Goal: Navigation & Orientation: Find specific page/section

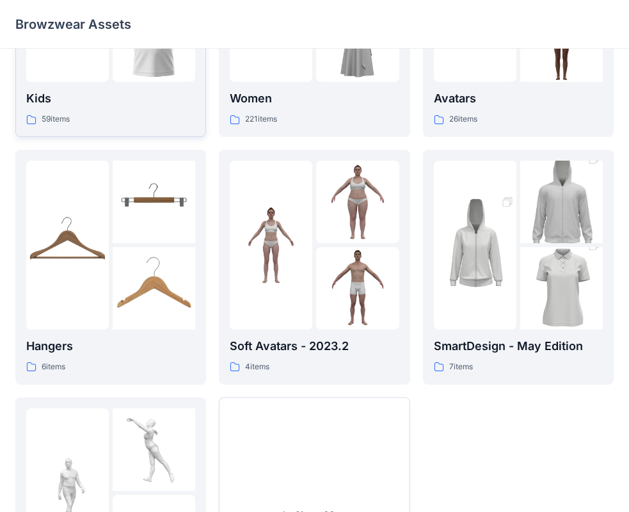
scroll to position [256, 0]
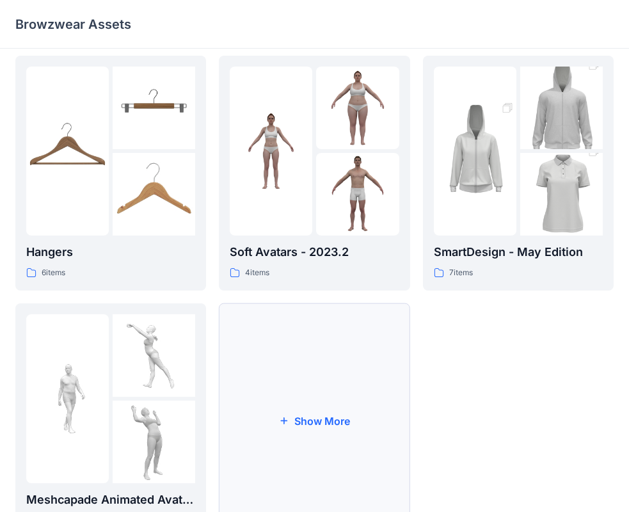
click at [338, 419] on button "Show More" at bounding box center [314, 420] width 191 height 235
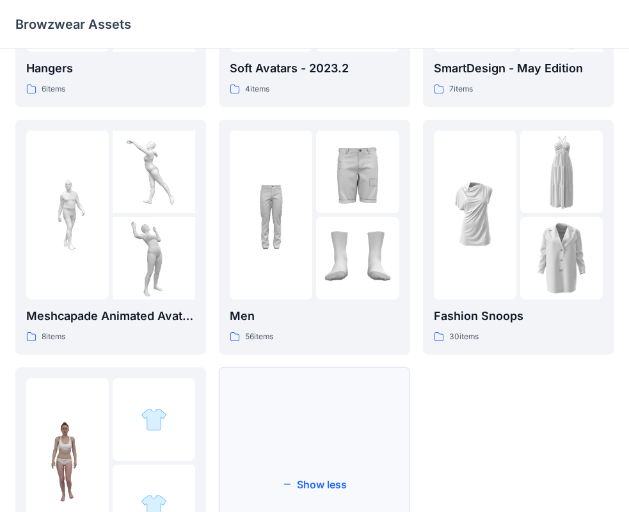
scroll to position [437, 0]
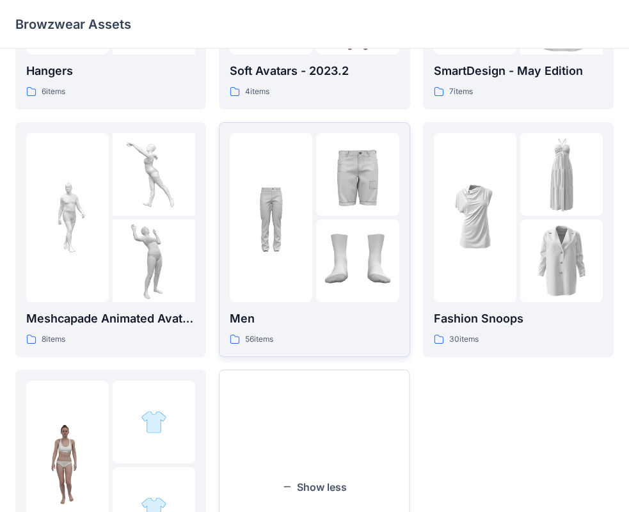
click at [300, 221] on img at bounding box center [271, 217] width 83 height 83
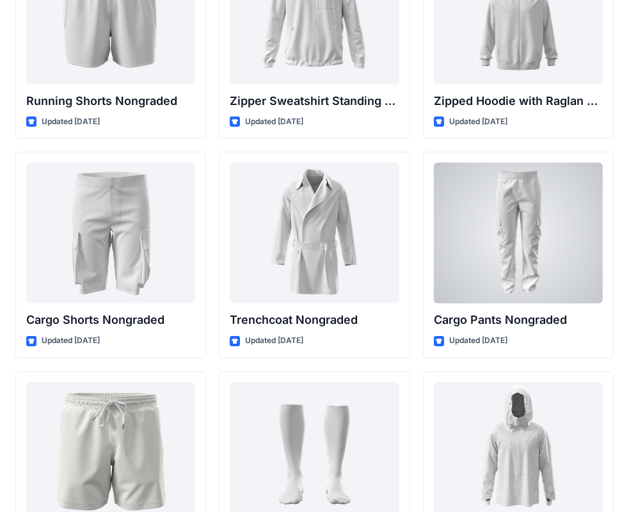
scroll to position [1543, 0]
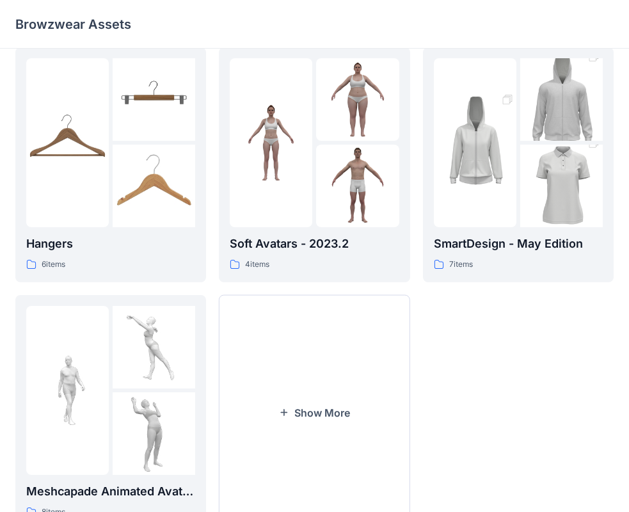
scroll to position [318, 0]
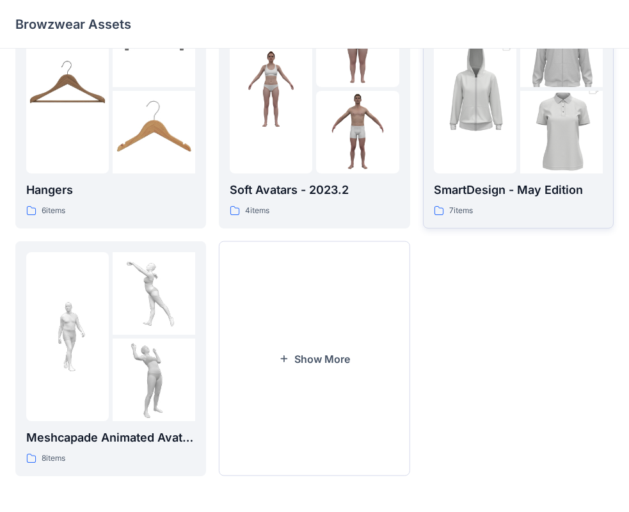
click at [566, 187] on p "SmartDesign - May Edition" at bounding box center [518, 190] width 169 height 18
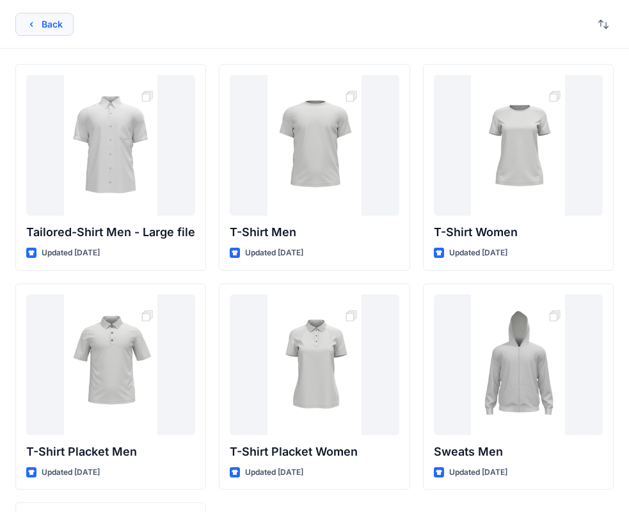
click at [57, 24] on button "Back" at bounding box center [44, 24] width 58 height 23
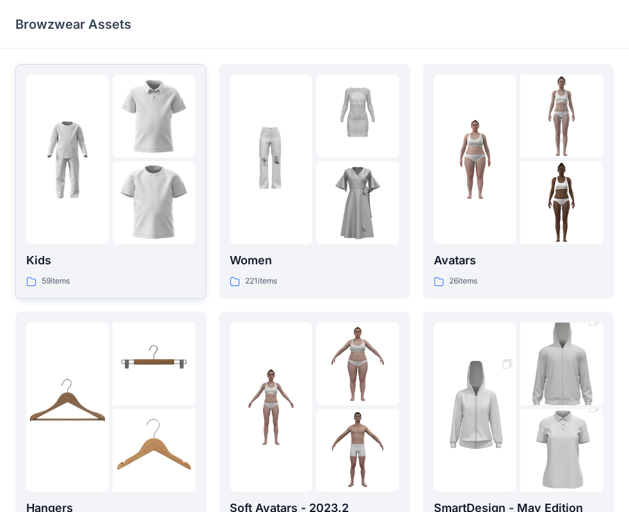
click at [152, 236] on img at bounding box center [154, 202] width 83 height 83
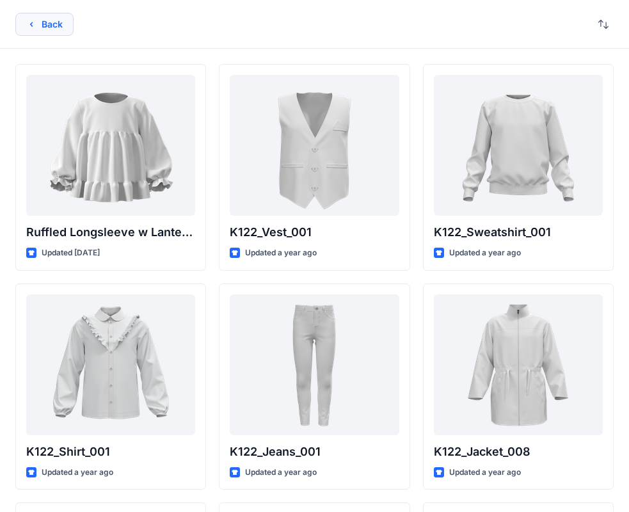
click at [52, 28] on button "Back" at bounding box center [44, 24] width 58 height 23
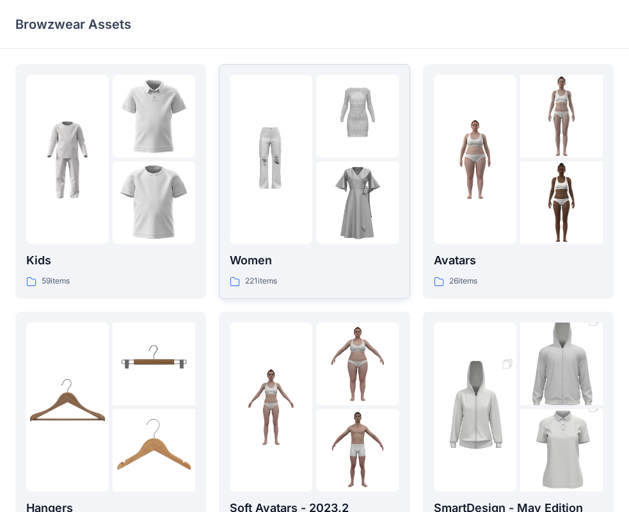
click at [298, 269] on p "Women" at bounding box center [314, 260] width 169 height 18
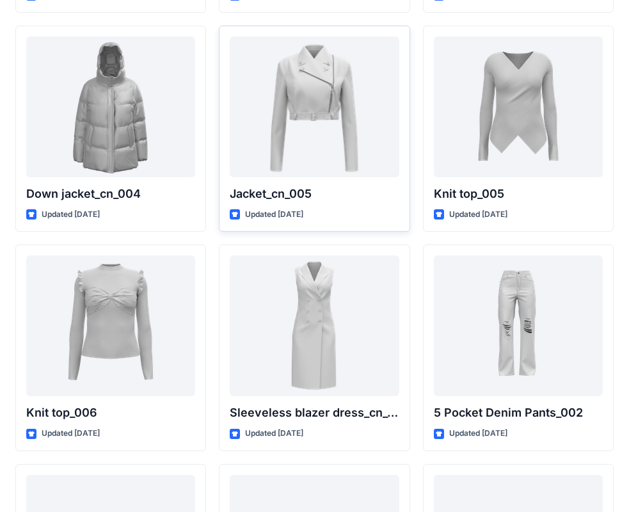
scroll to position [7984, 0]
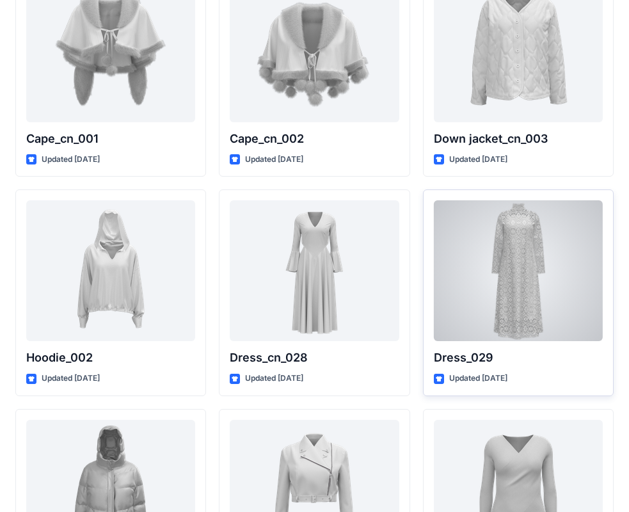
click at [525, 259] on div at bounding box center [518, 270] width 169 height 141
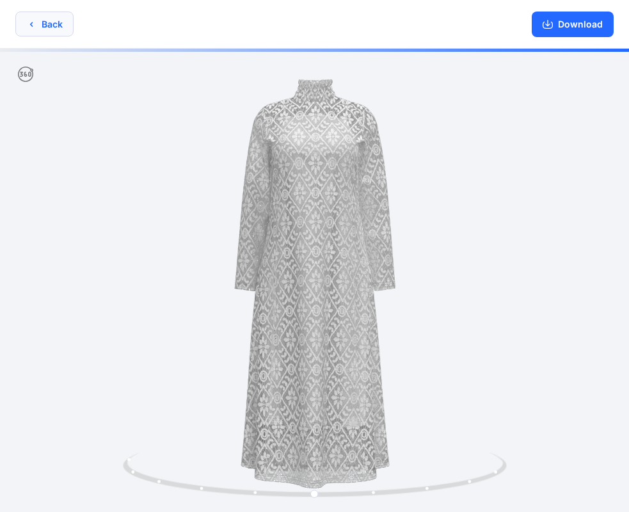
click at [34, 24] on icon "button" at bounding box center [31, 24] width 10 height 10
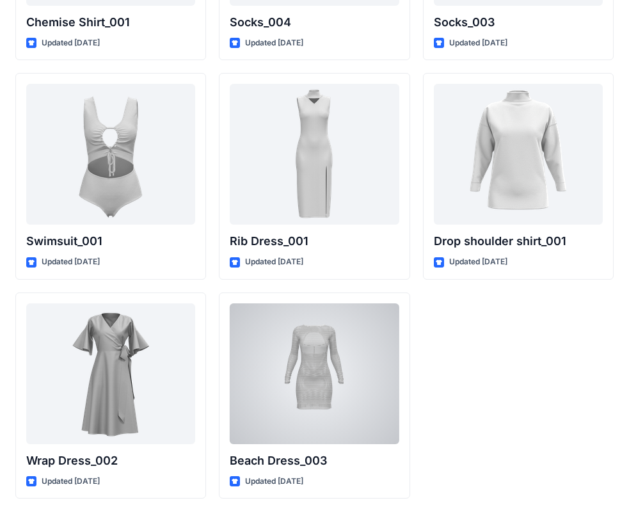
scroll to position [15774, 0]
